Goal: Use online tool/utility: Utilize a website feature to perform a specific function

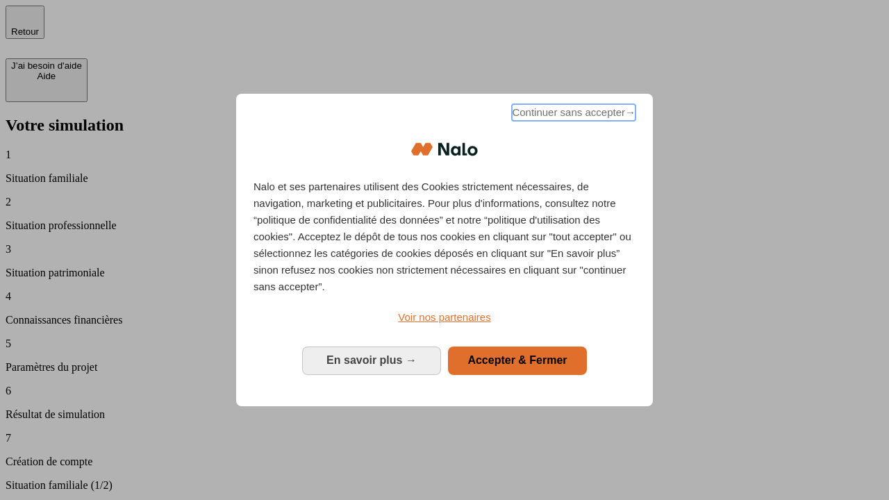
click at [572, 115] on span "Continuer sans accepter →" at bounding box center [574, 112] width 124 height 17
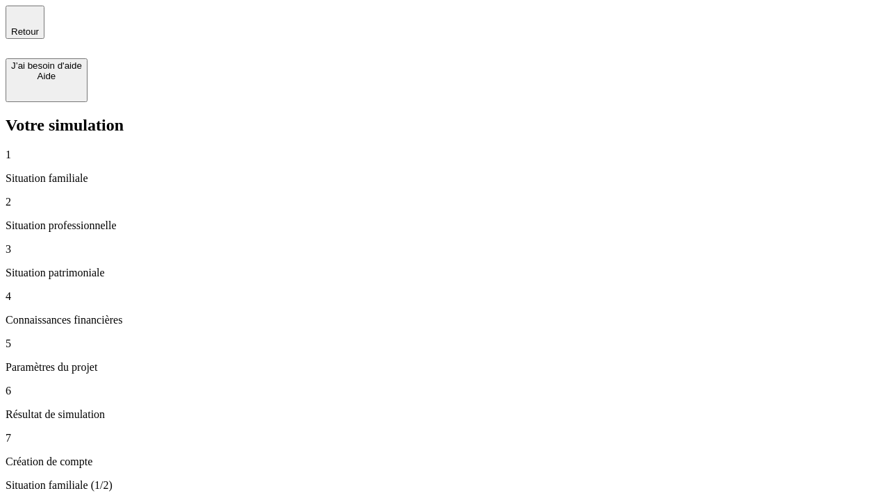
type input "30 000"
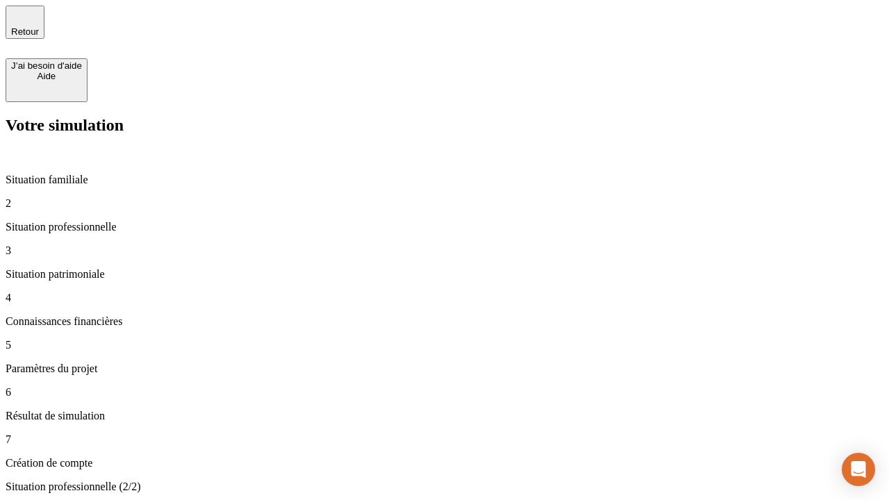
type input "1 000"
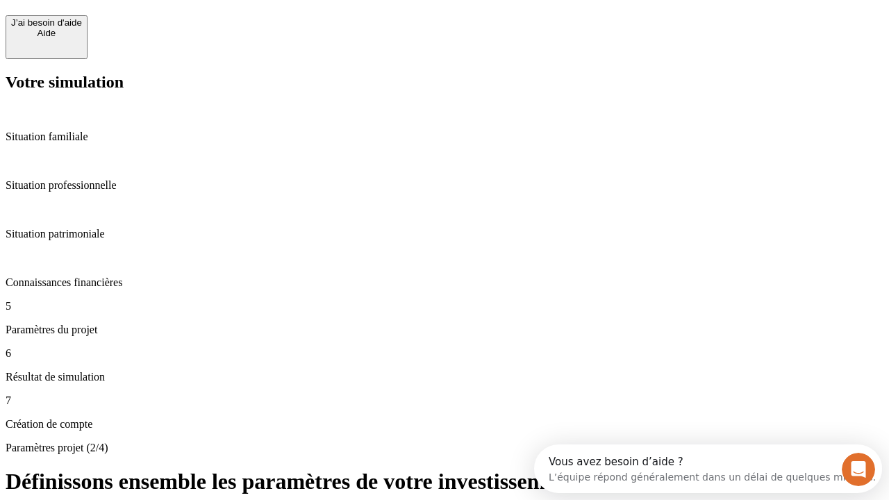
scroll to position [13, 0]
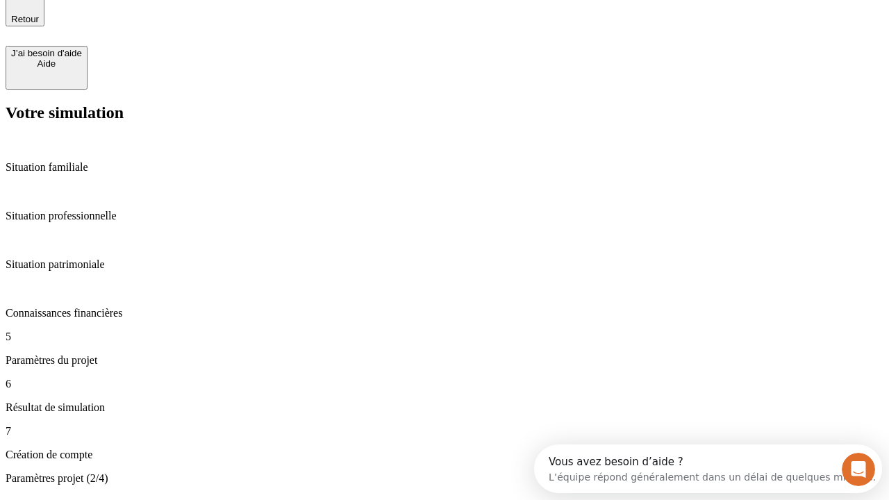
type input "40"
type input "200 000"
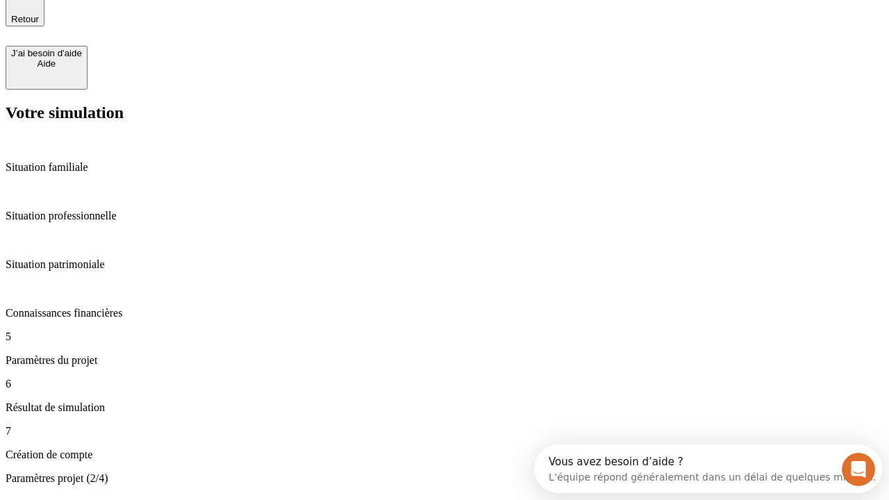
type input "640"
